Goal: Transaction & Acquisition: Purchase product/service

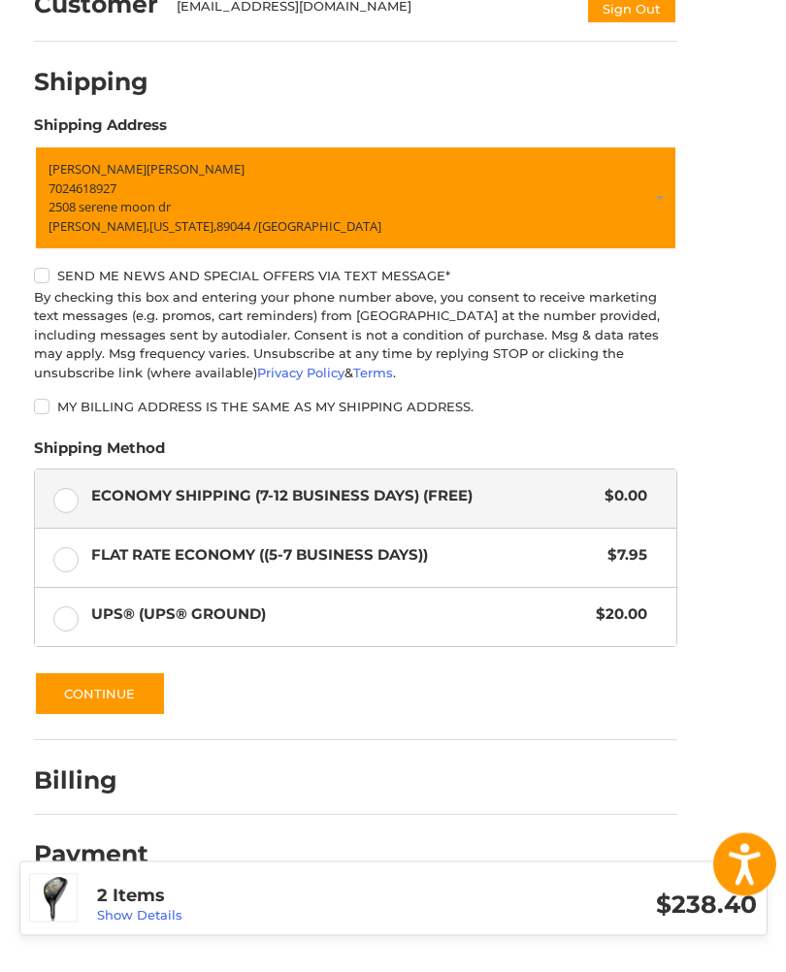
scroll to position [170, 0]
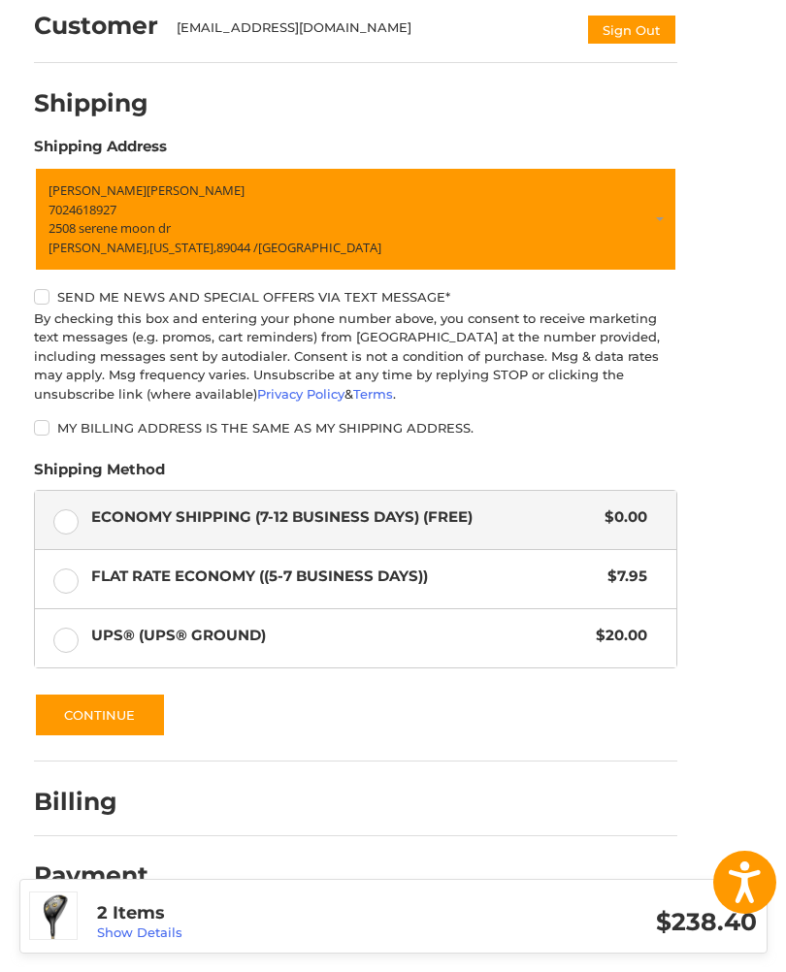
click at [79, 711] on button "Continue" at bounding box center [100, 714] width 132 height 45
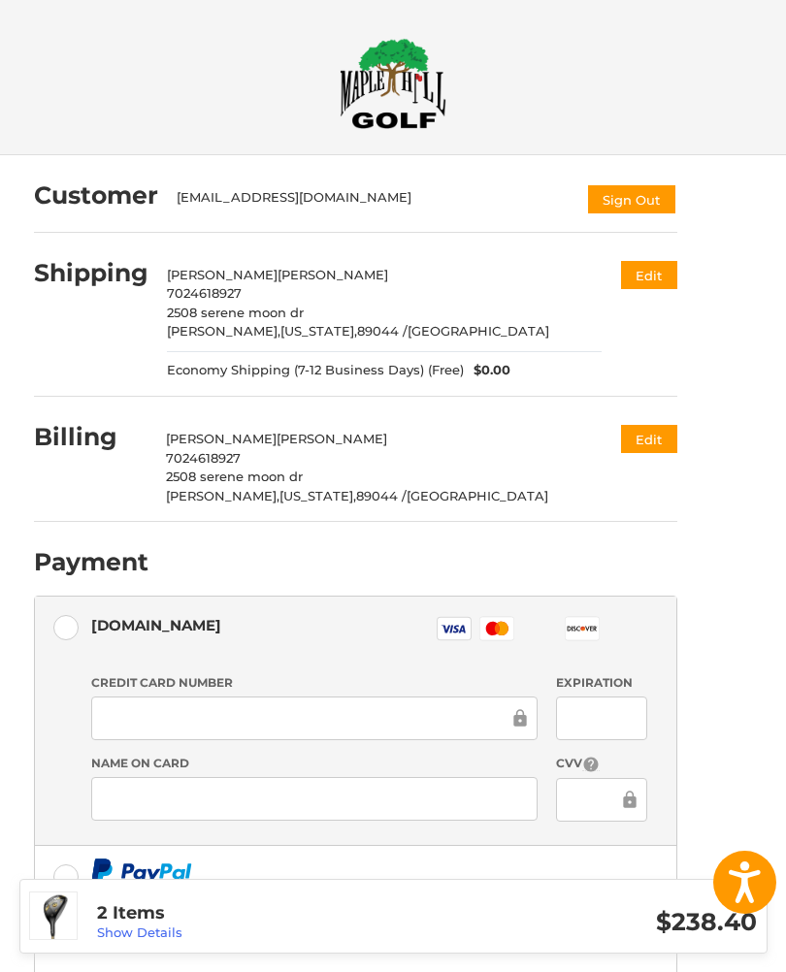
scroll to position [74, 0]
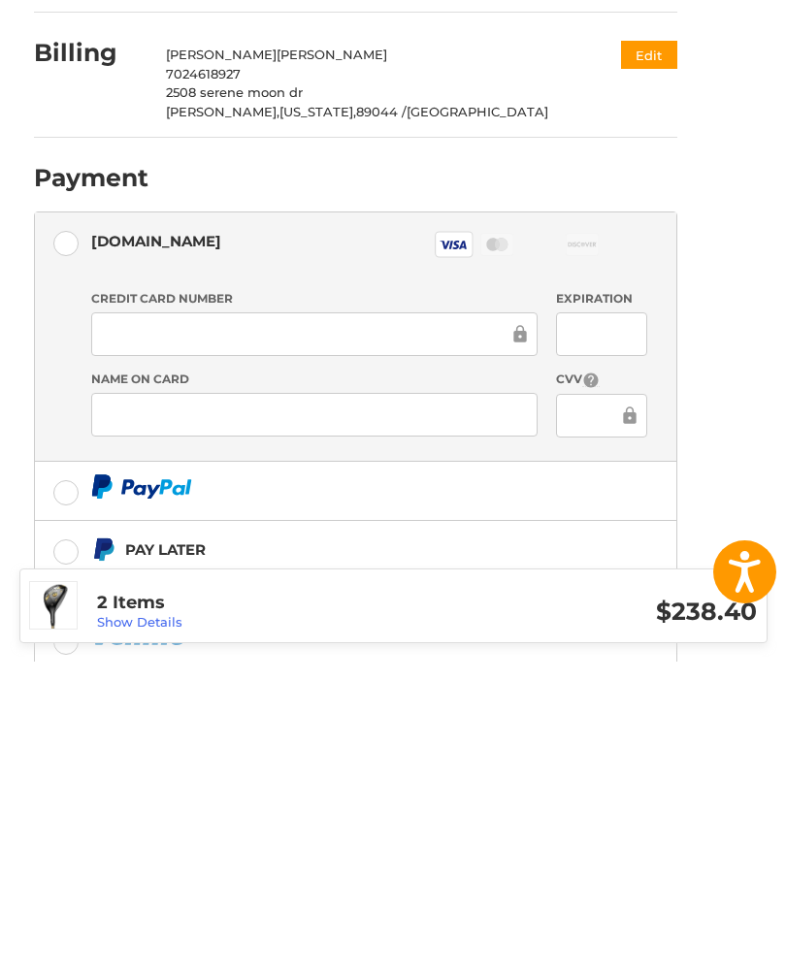
click at [162, 703] on div at bounding box center [314, 725] width 446 height 44
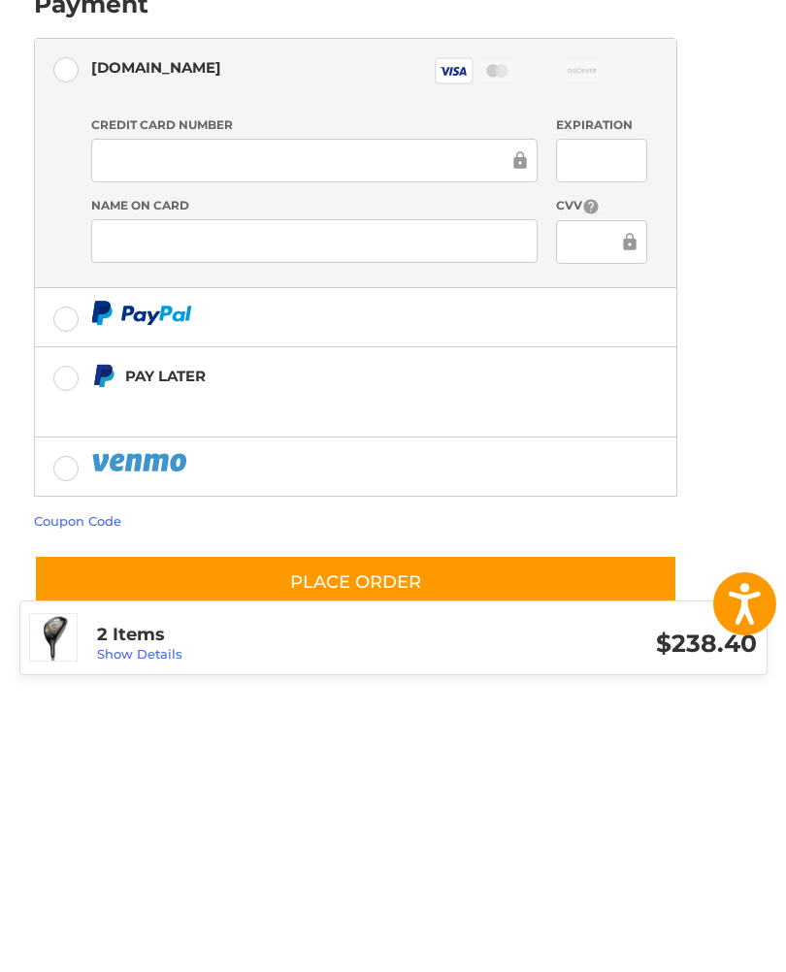
scroll to position [313, 0]
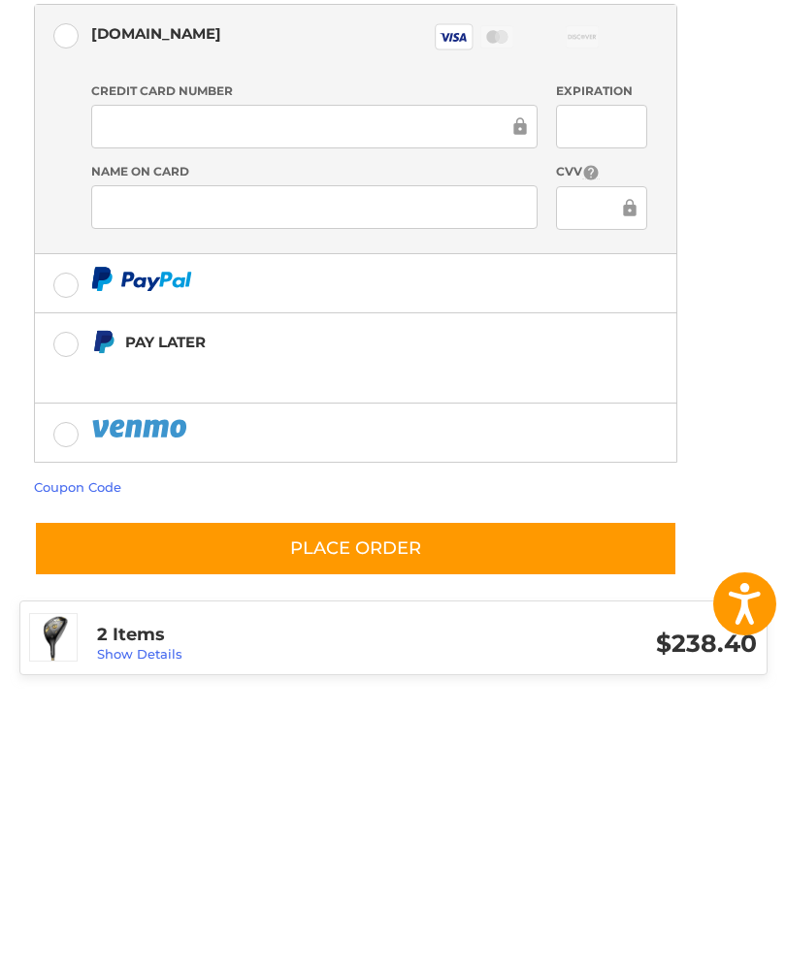
click at [59, 757] on link "Coupon Code" at bounding box center [77, 765] width 87 height 16
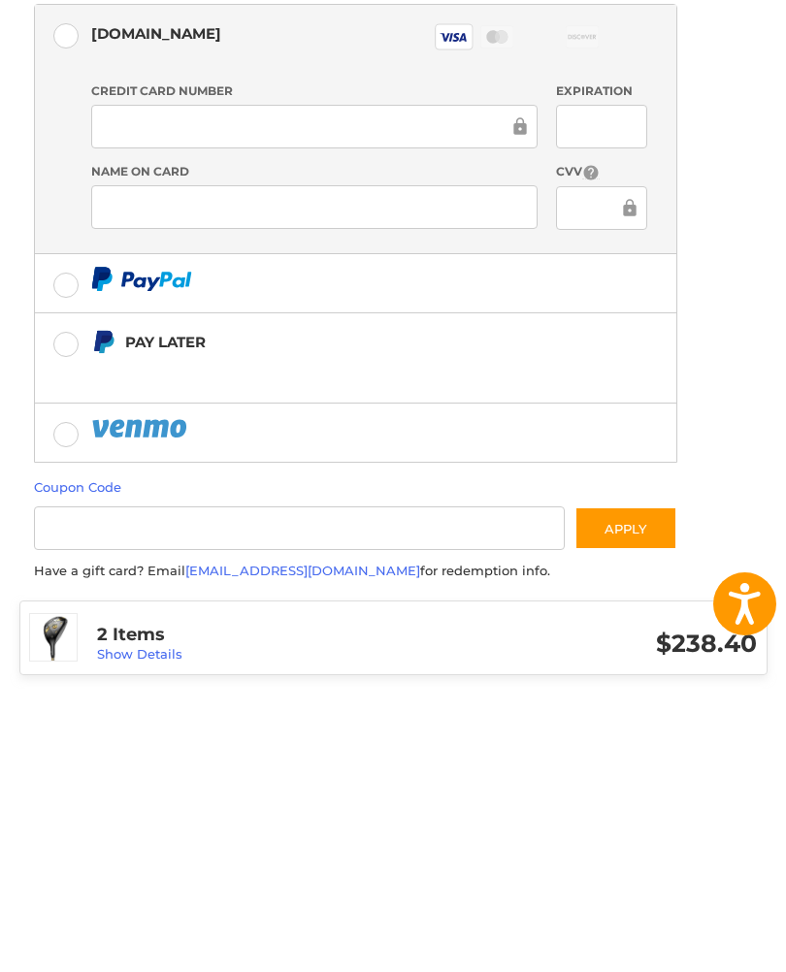
scroll to position [364, 0]
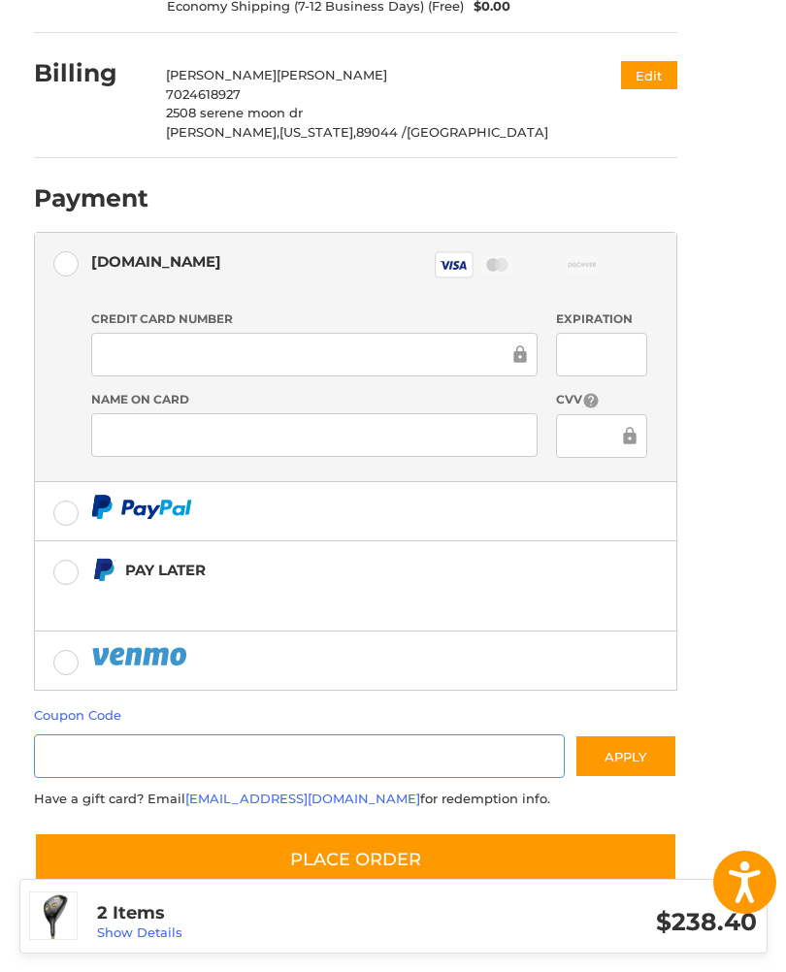
click at [101, 751] on input "Gift Certificate or Coupon Code" at bounding box center [299, 756] width 531 height 44
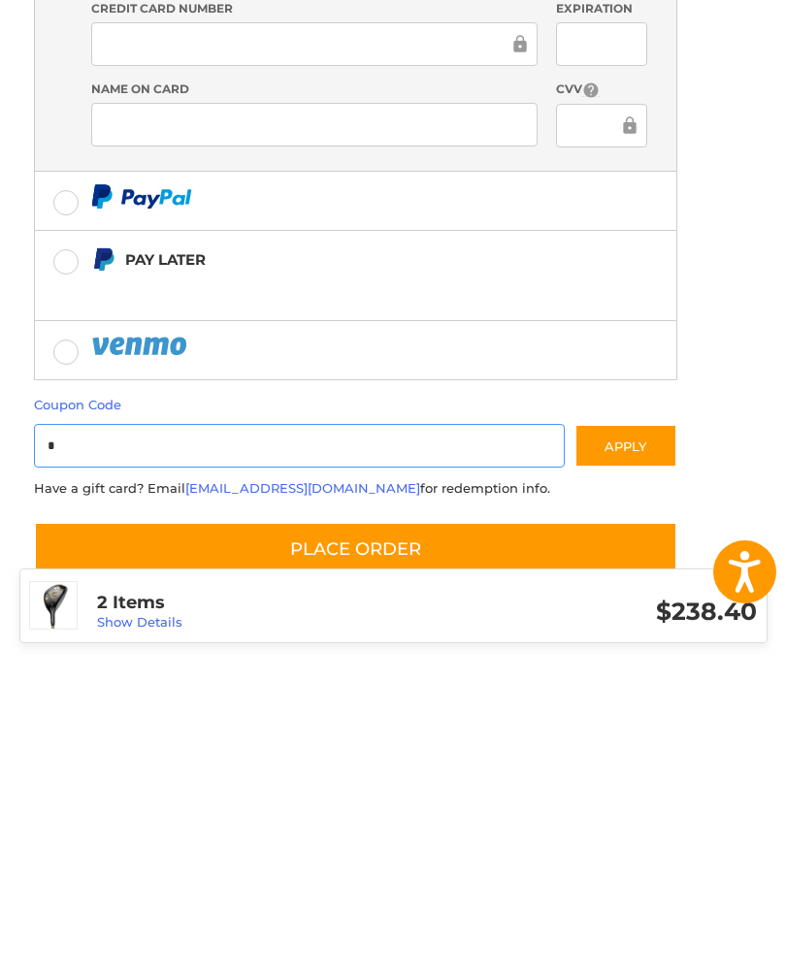
scroll to position [396, 0]
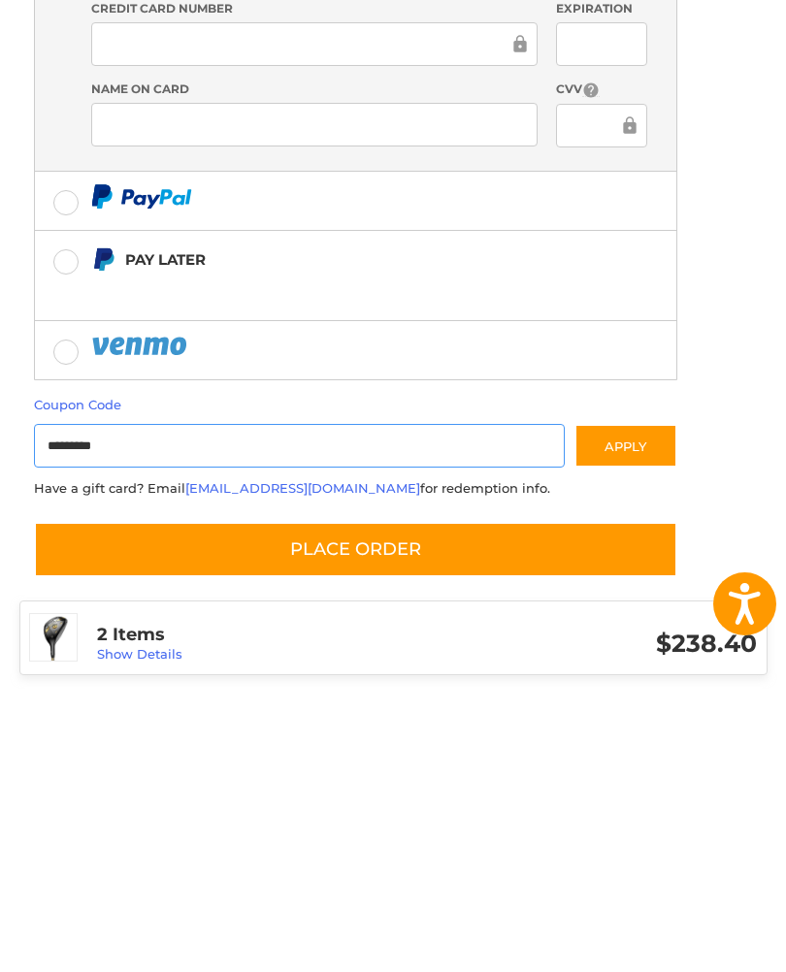
type input "*********"
click at [626, 702] on button "Apply" at bounding box center [625, 724] width 103 height 44
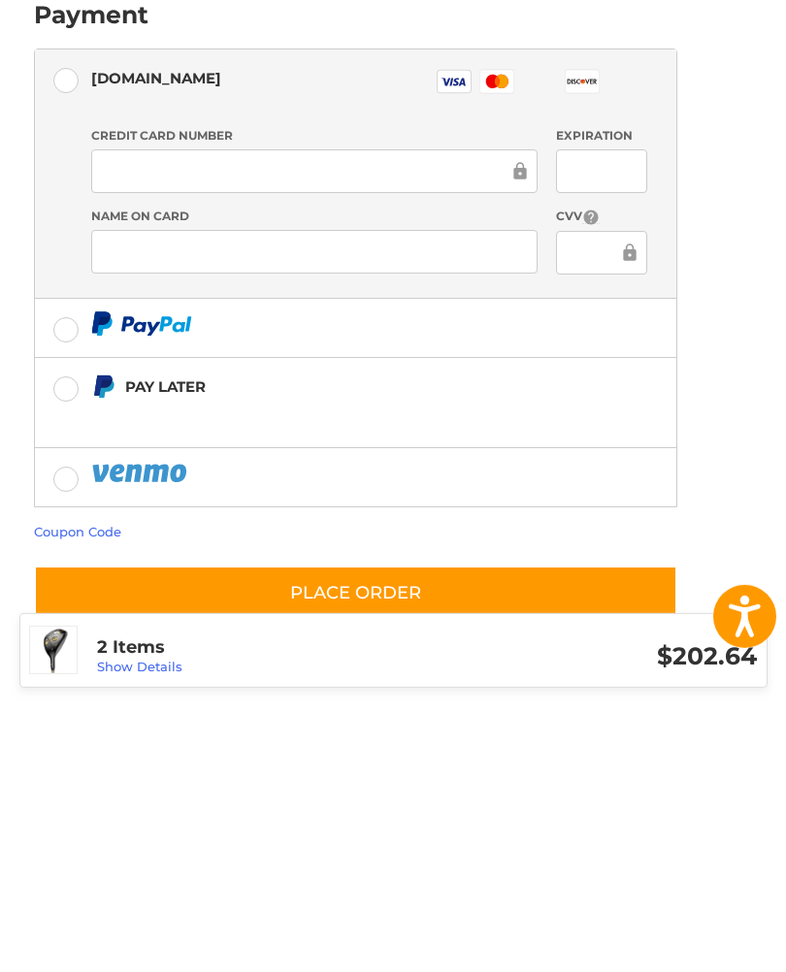
scroll to position [313, 0]
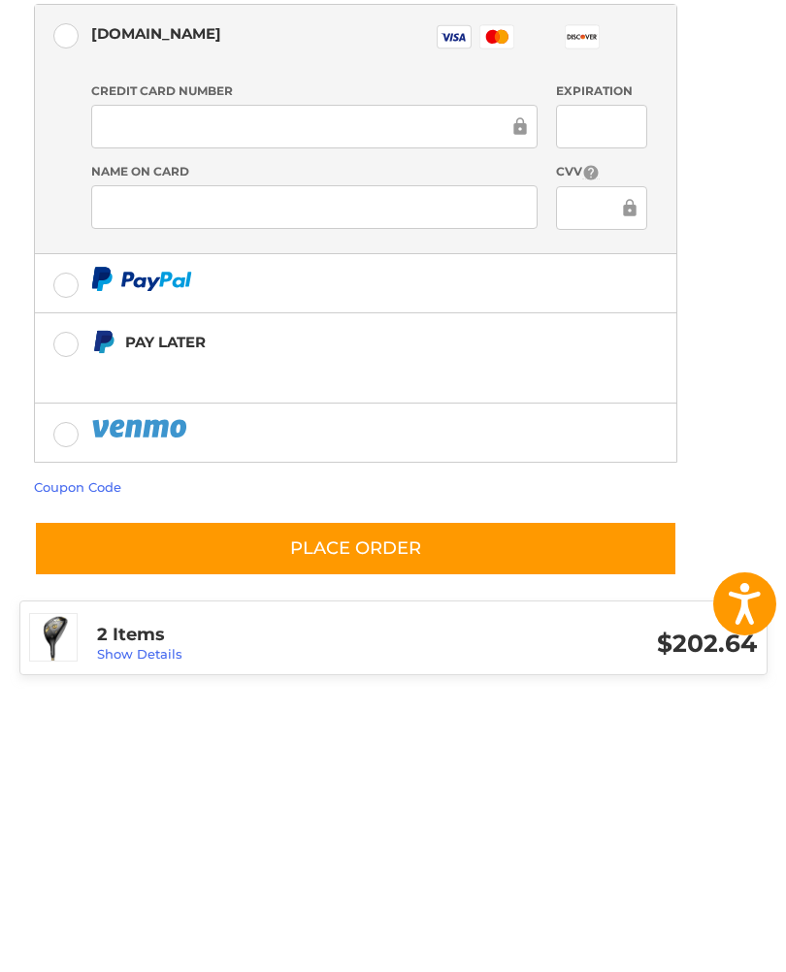
click at [71, 757] on link "Coupon Code" at bounding box center [77, 765] width 87 height 16
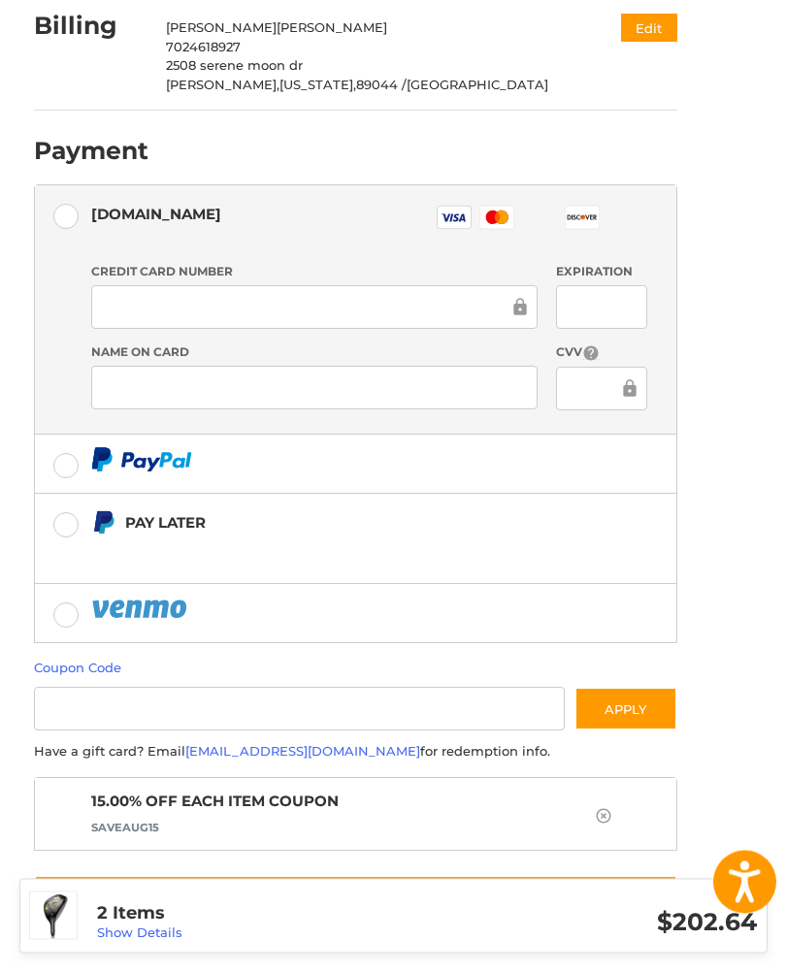
scroll to position [453, 0]
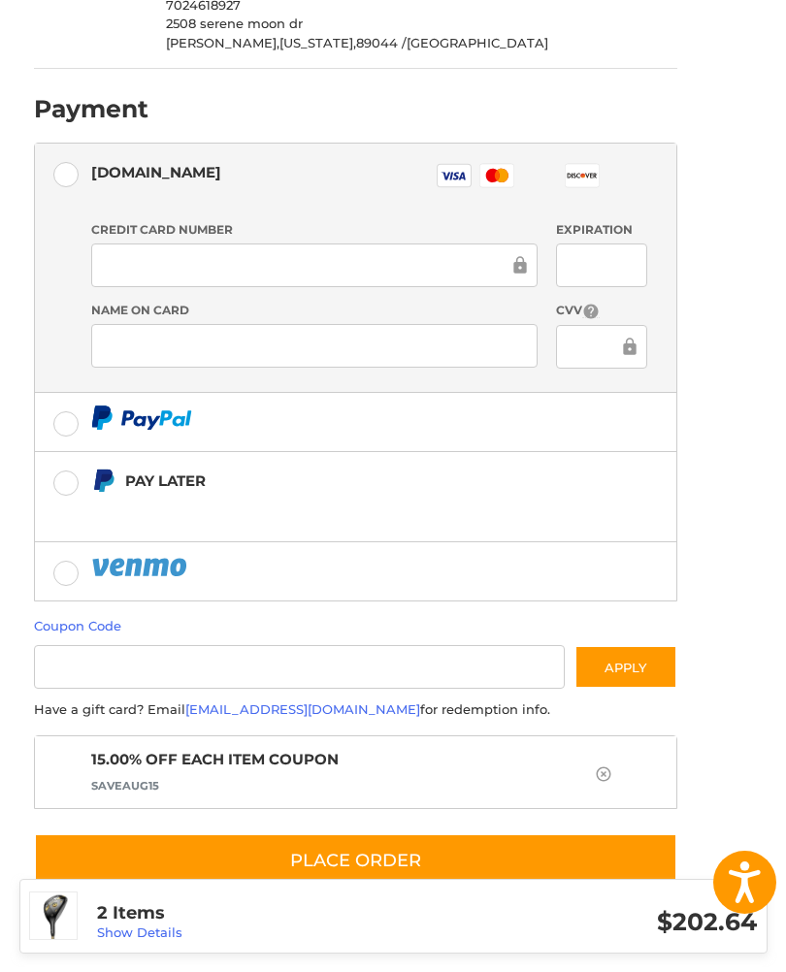
click at [164, 278] on div at bounding box center [314, 265] width 446 height 44
click at [164, 277] on div at bounding box center [314, 265] width 446 height 44
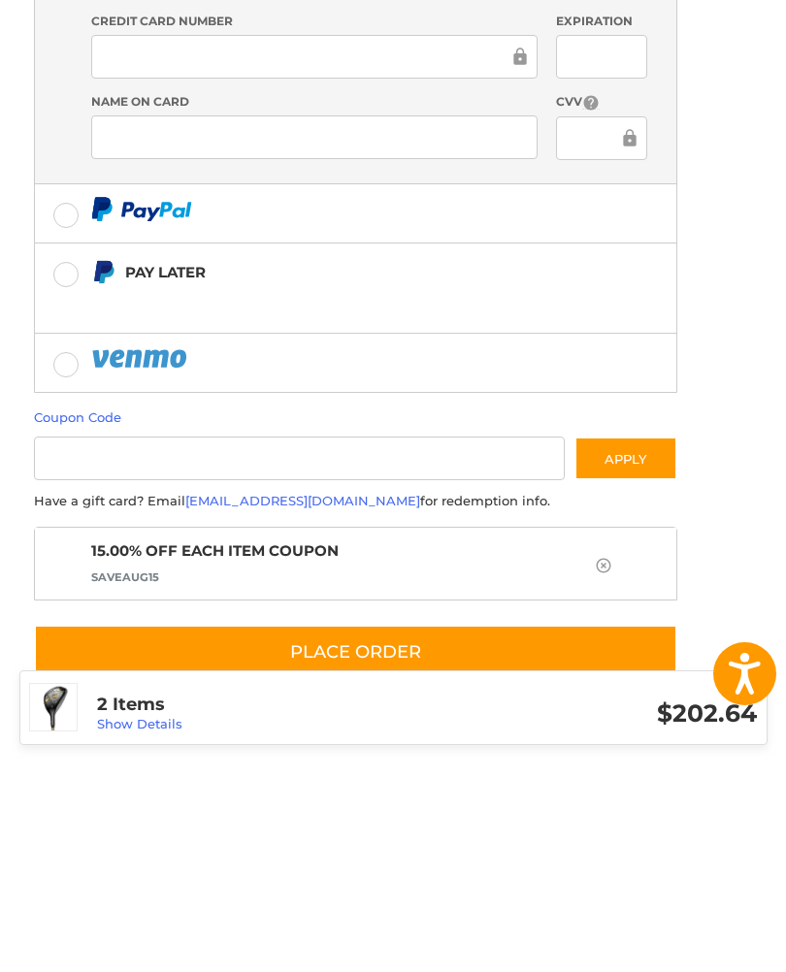
click at [747, 530] on ol "Customer [EMAIL_ADDRESS][DOMAIN_NAME] Sign Out Shipping [PERSON_NAME] 702461892…" at bounding box center [393, 294] width 719 height 1185
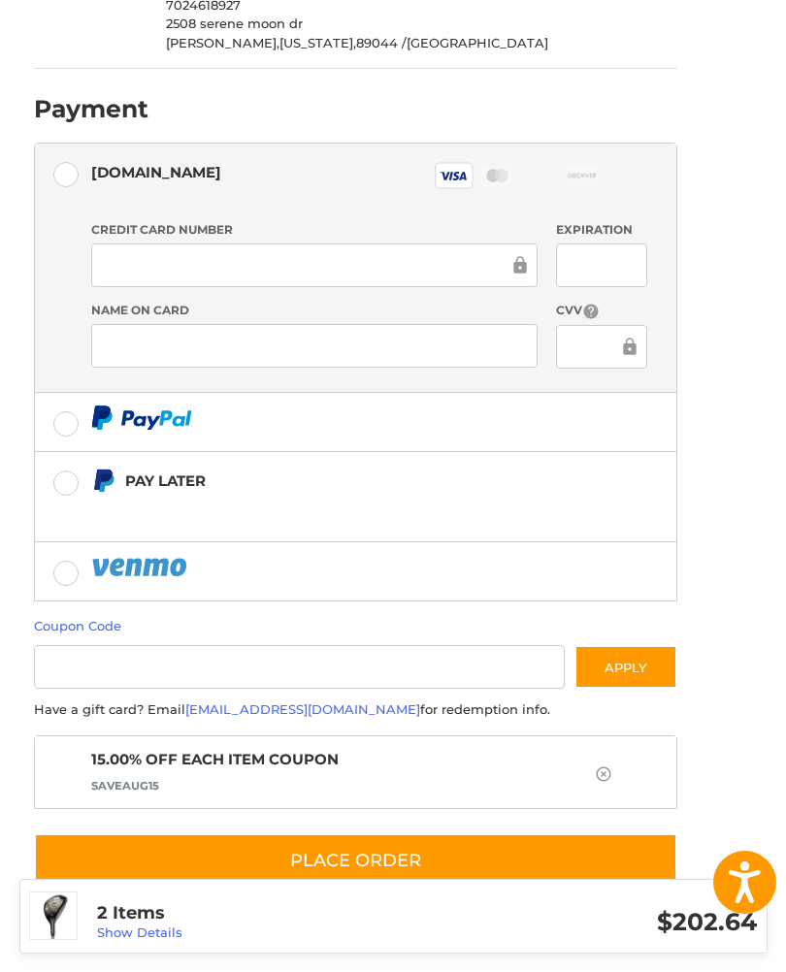
click at [546, 851] on button "Place Order" at bounding box center [355, 860] width 643 height 55
